Goal: Information Seeking & Learning: Compare options

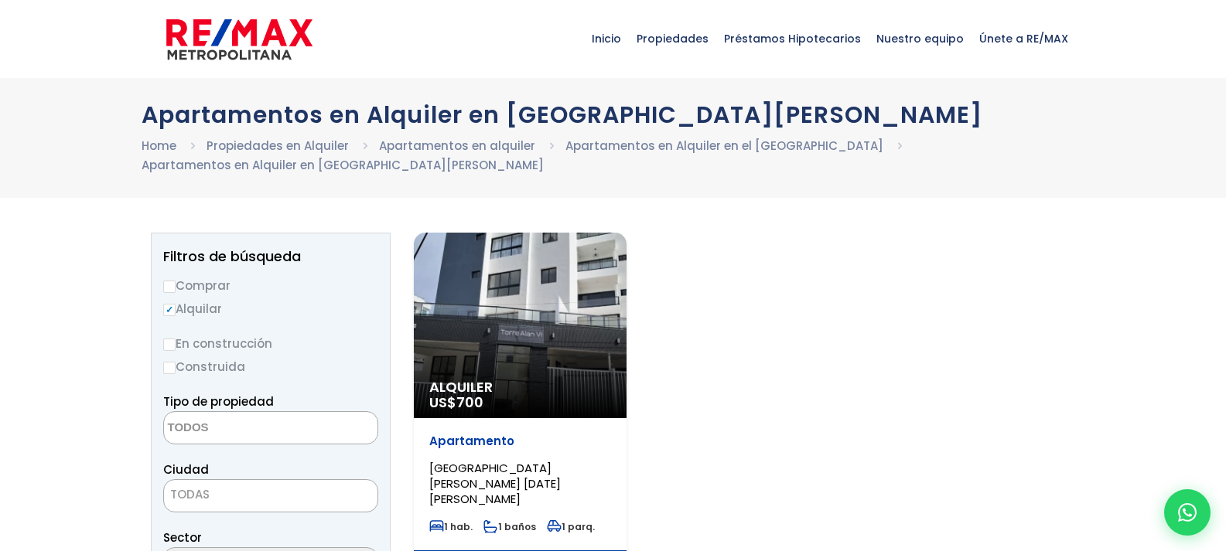
select select
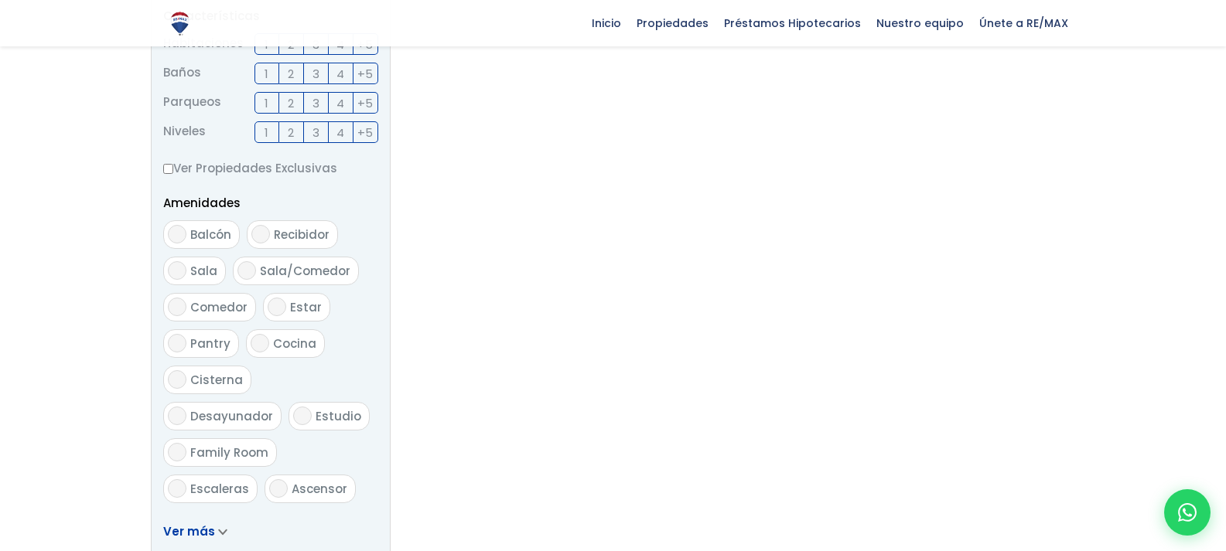
scroll to position [464, 0]
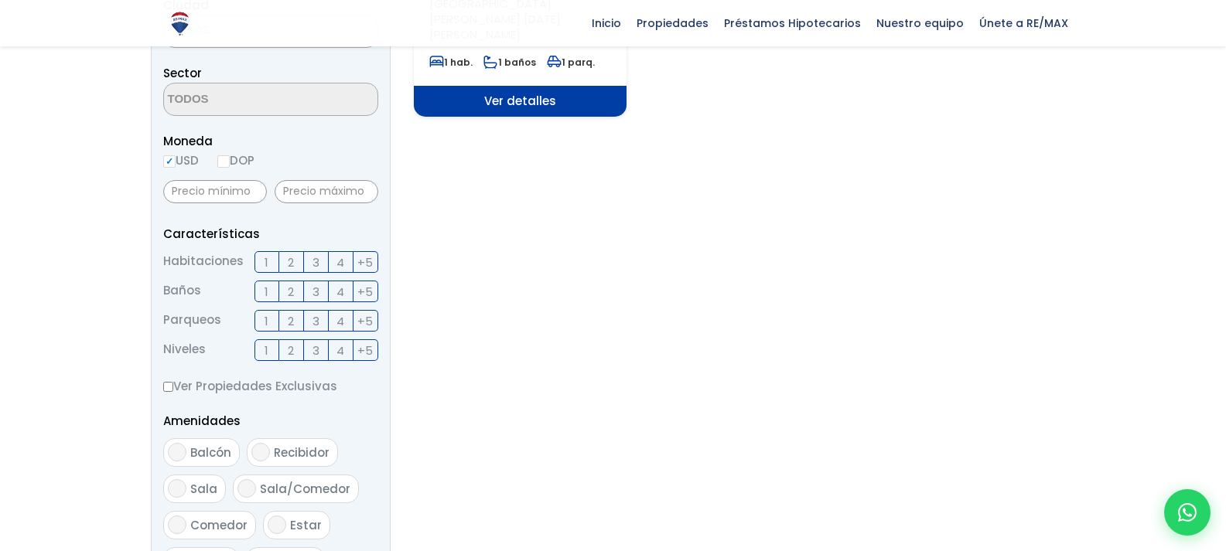
click at [268, 251] on label "1" at bounding box center [266, 262] width 25 height 22
click at [0, 0] on input "1" at bounding box center [0, 0] width 0 height 0
click at [264, 281] on label "1" at bounding box center [266, 292] width 25 height 22
click at [0, 0] on input "1" at bounding box center [0, 0] width 0 height 0
click at [269, 310] on label "1" at bounding box center [266, 321] width 25 height 22
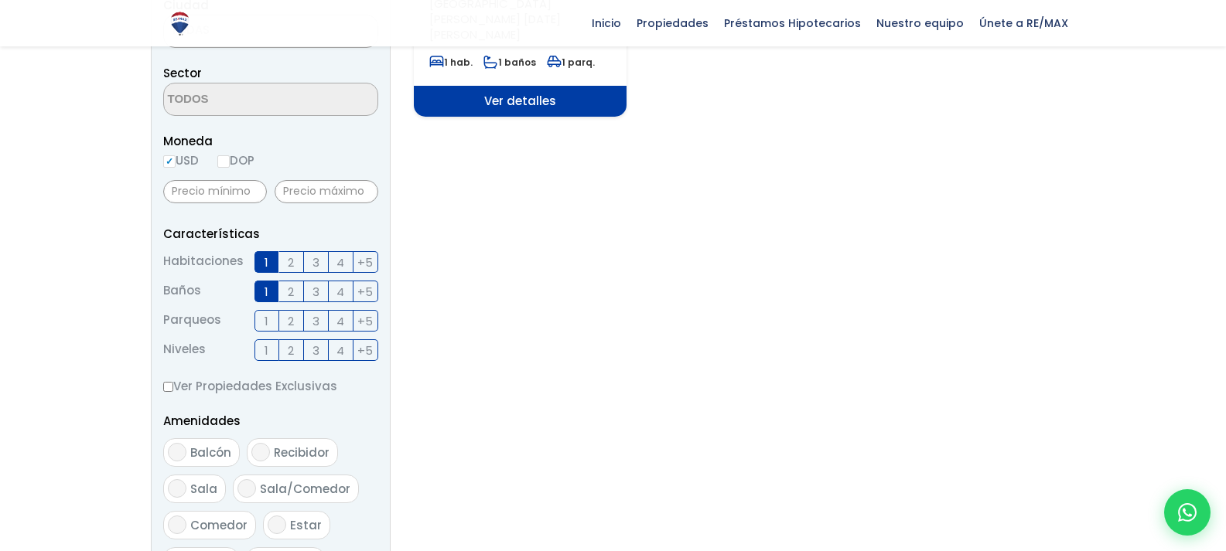
click at [0, 0] on input "1" at bounding box center [0, 0] width 0 height 0
click at [229, 155] on input "DOP" at bounding box center [223, 161] width 12 height 12
radio input "true"
click at [313, 180] on input "text" at bounding box center [327, 191] width 104 height 23
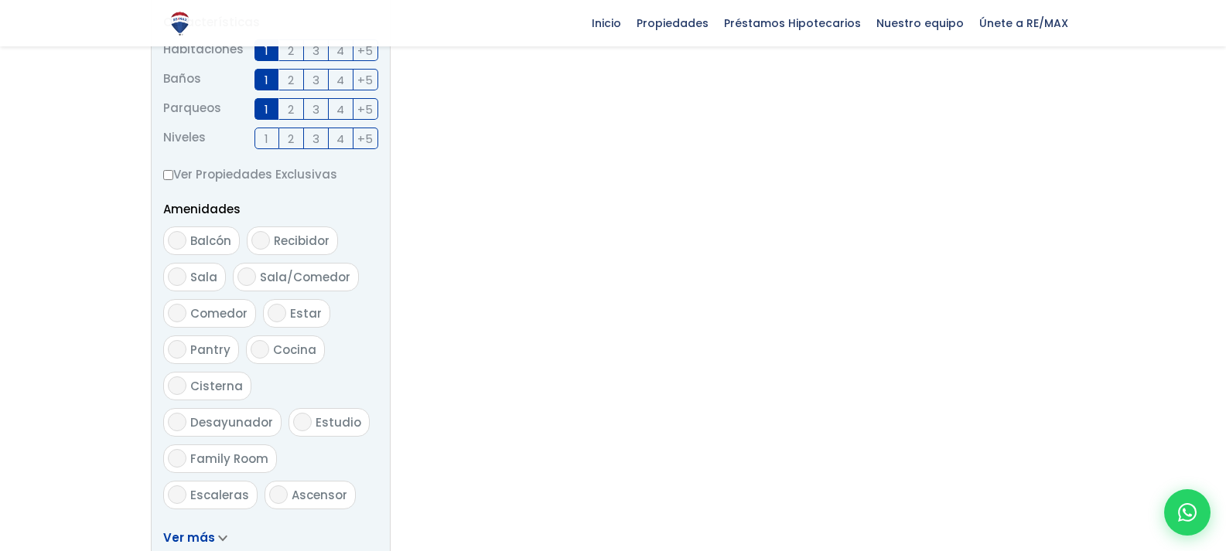
scroll to position [696, 0]
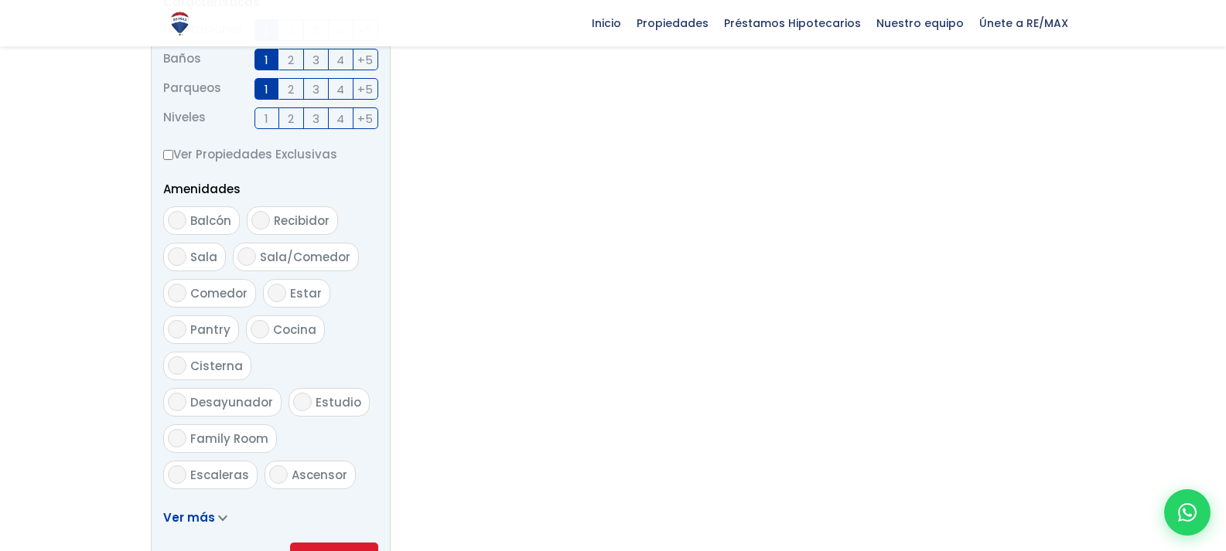
type input "16,000"
click at [328, 543] on button "Aplicar" at bounding box center [334, 557] width 88 height 29
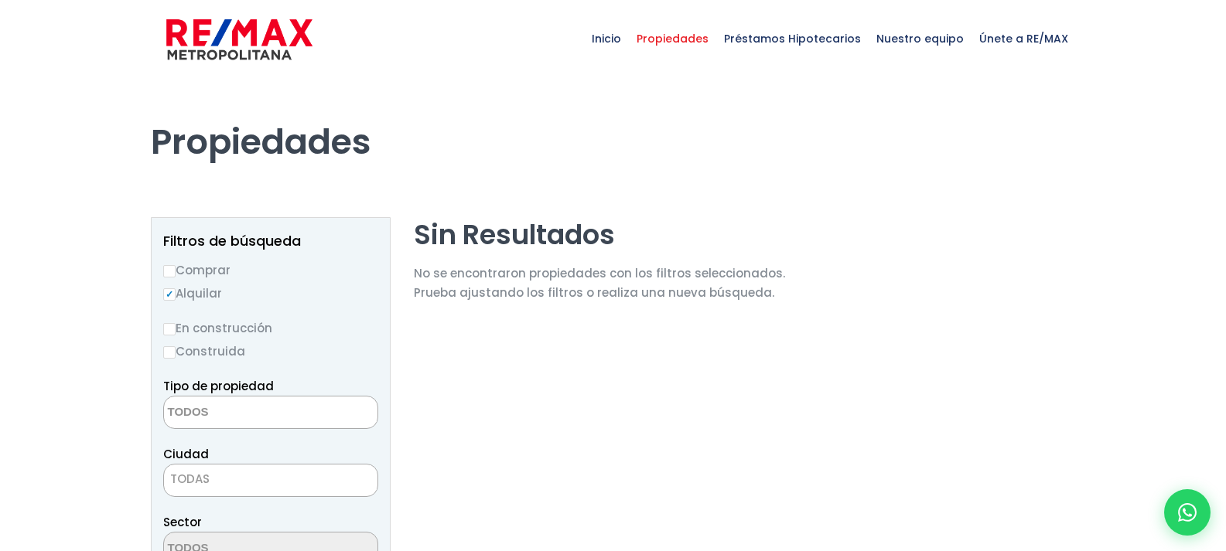
select select
